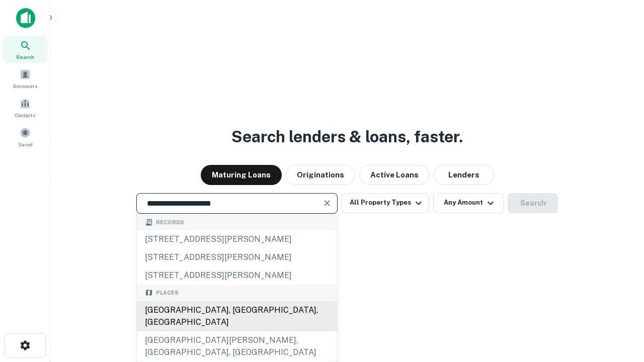
click at [236, 332] on div "[GEOGRAPHIC_DATA], [GEOGRAPHIC_DATA], [GEOGRAPHIC_DATA]" at bounding box center [237, 316] width 200 height 30
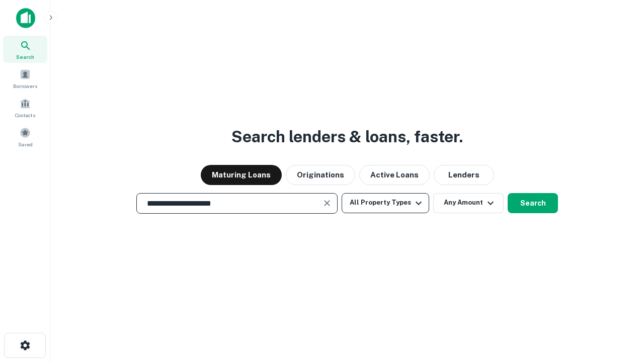
type input "**********"
click at [385, 203] on button "All Property Types" at bounding box center [386, 203] width 88 height 20
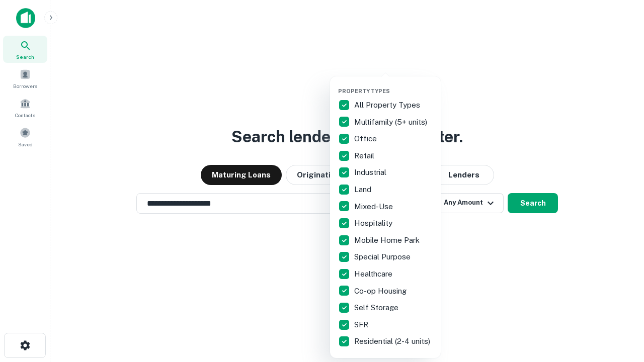
click at [393, 85] on button "button" at bounding box center [393, 85] width 111 height 1
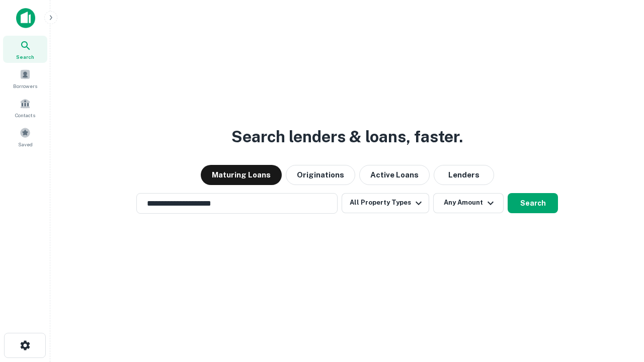
scroll to position [16, 0]
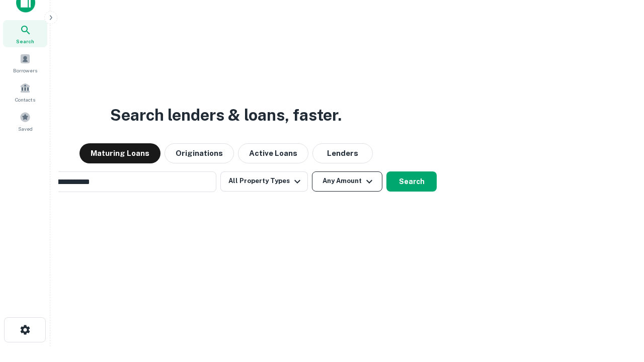
click at [312, 172] on button "Any Amount" at bounding box center [347, 182] width 70 height 20
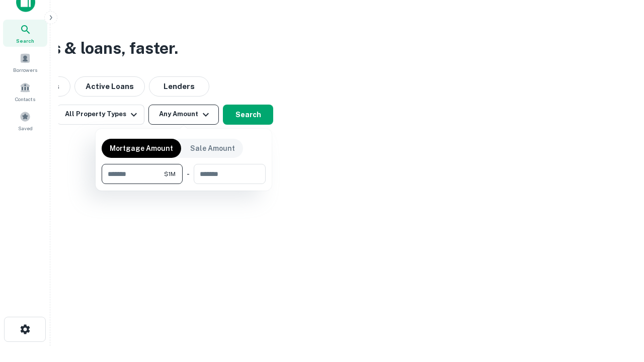
type input "*******"
click at [184, 184] on button "button" at bounding box center [184, 184] width 164 height 1
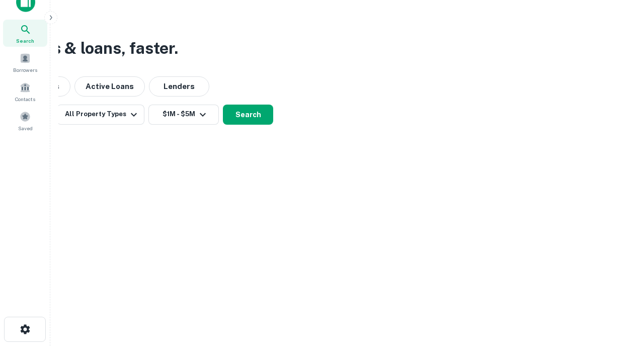
scroll to position [16, 0]
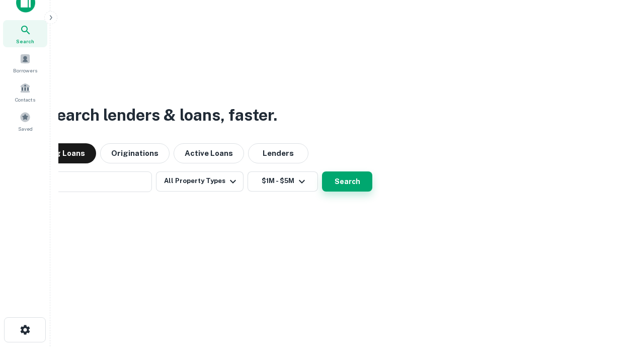
click at [322, 172] on button "Search" at bounding box center [347, 182] width 50 height 20
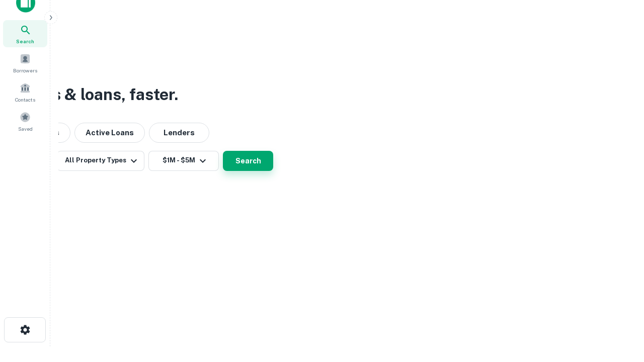
scroll to position [16, 0]
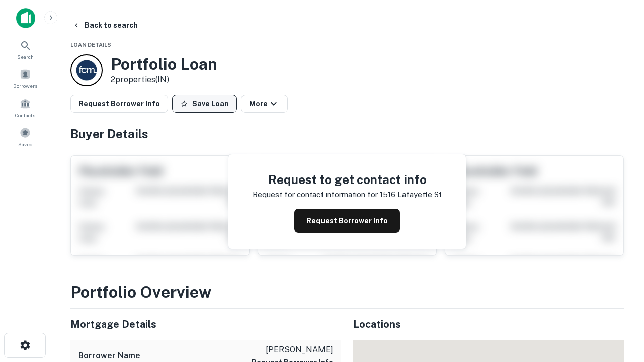
click at [204, 104] on button "Save Loan" at bounding box center [204, 104] width 65 height 18
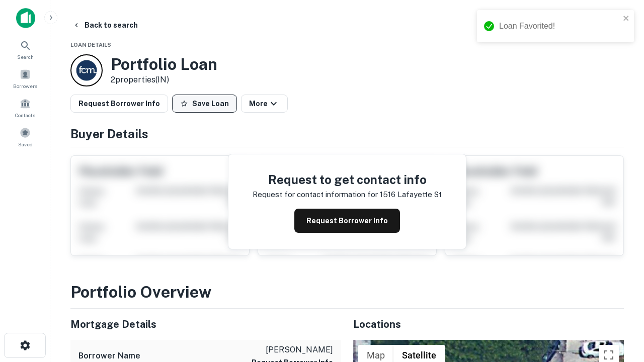
click at [207, 104] on button "Save Loan" at bounding box center [204, 104] width 65 height 18
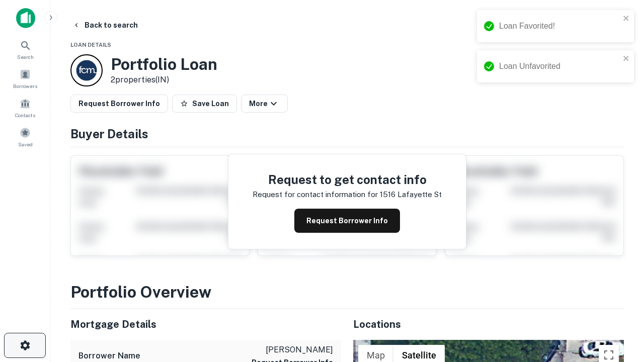
click at [25, 346] on icon "button" at bounding box center [25, 346] width 12 height 12
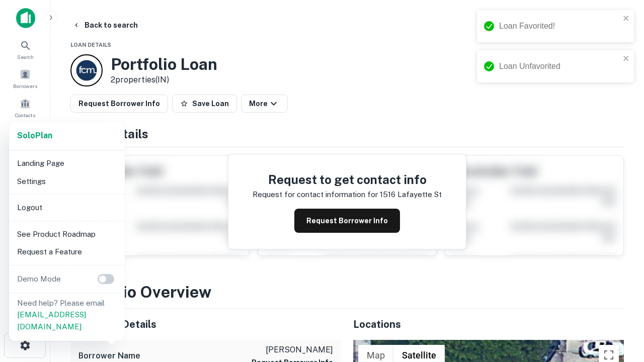
click at [66, 207] on li "Logout" at bounding box center [67, 208] width 108 height 18
